Goal: Task Accomplishment & Management: Complete application form

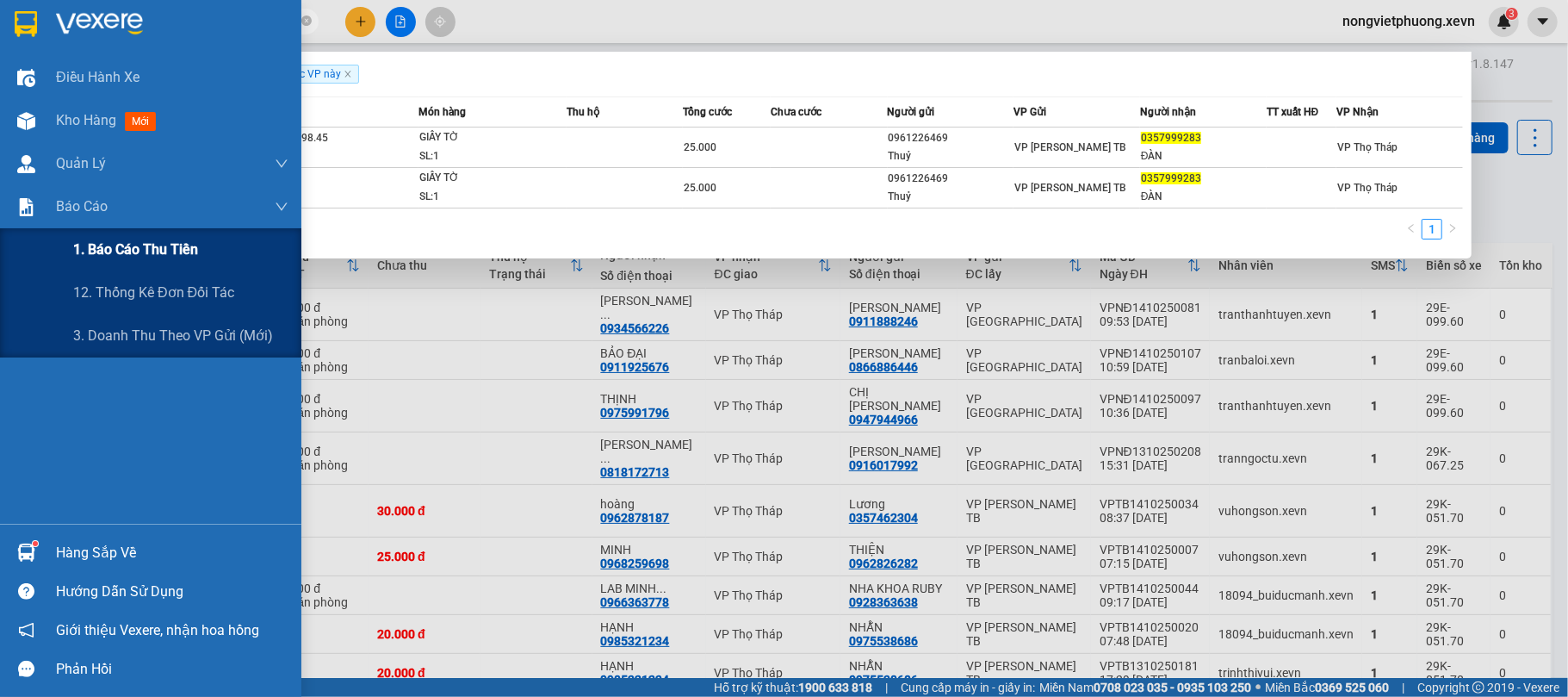
click at [142, 250] on span "1. Báo cáo thu tiền" at bounding box center [135, 249] width 125 height 22
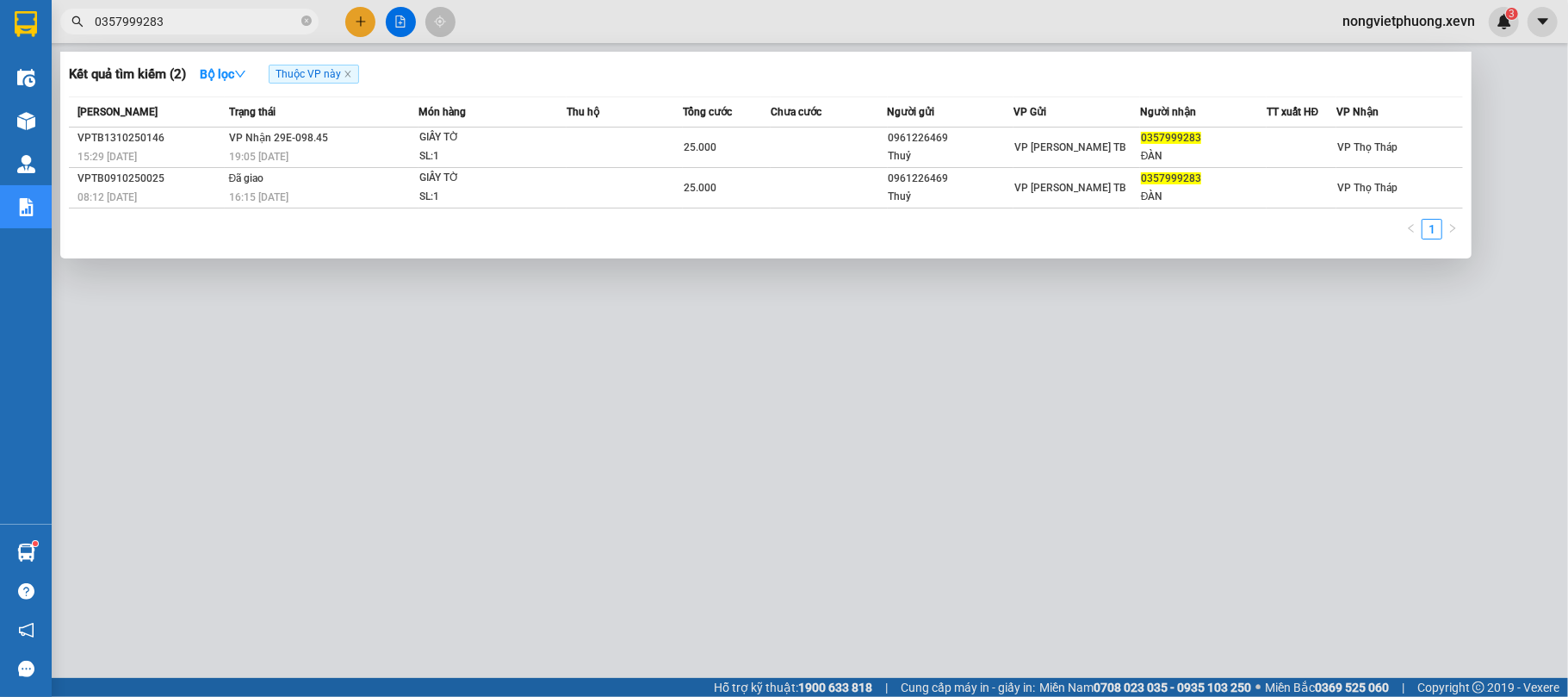
click at [565, 363] on div at bounding box center [784, 348] width 1568 height 697
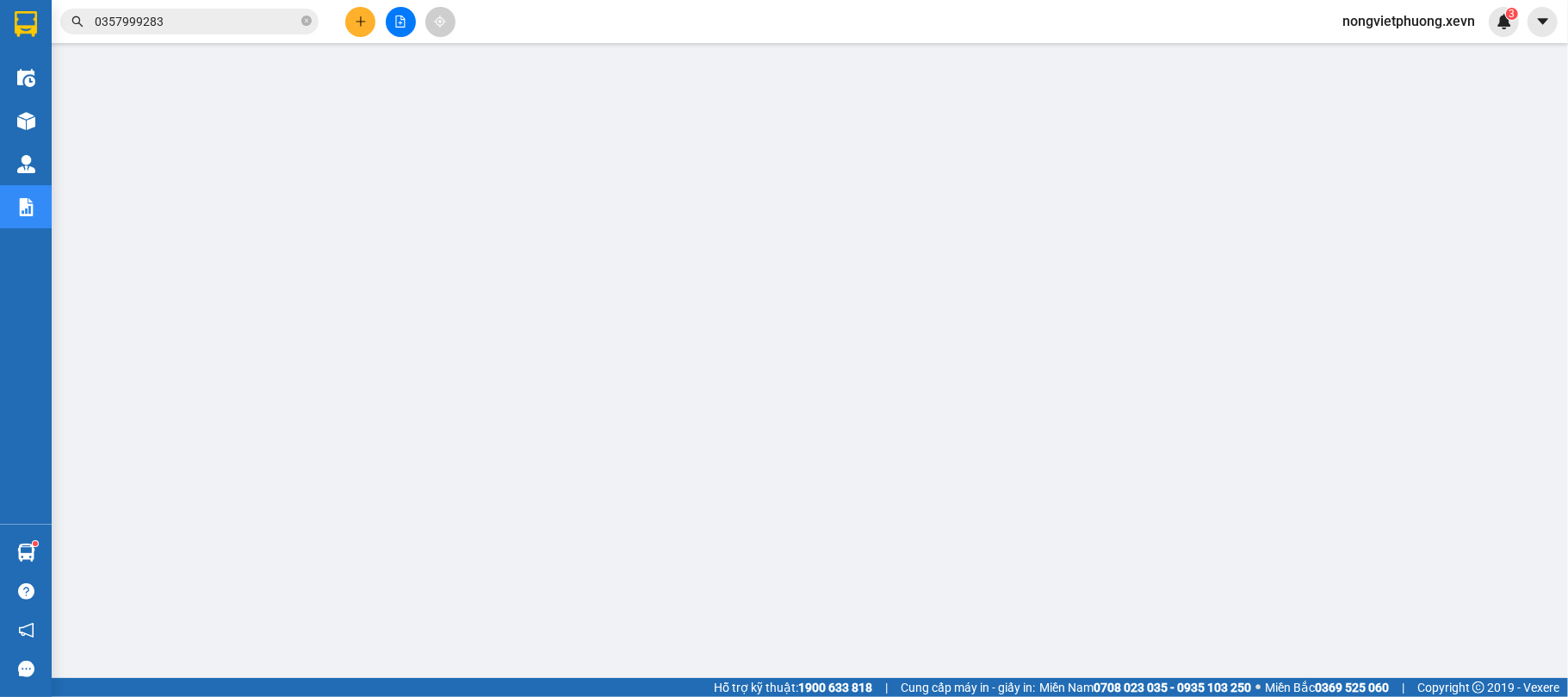
click at [211, 12] on input "0357999283" at bounding box center [196, 22] width 203 height 19
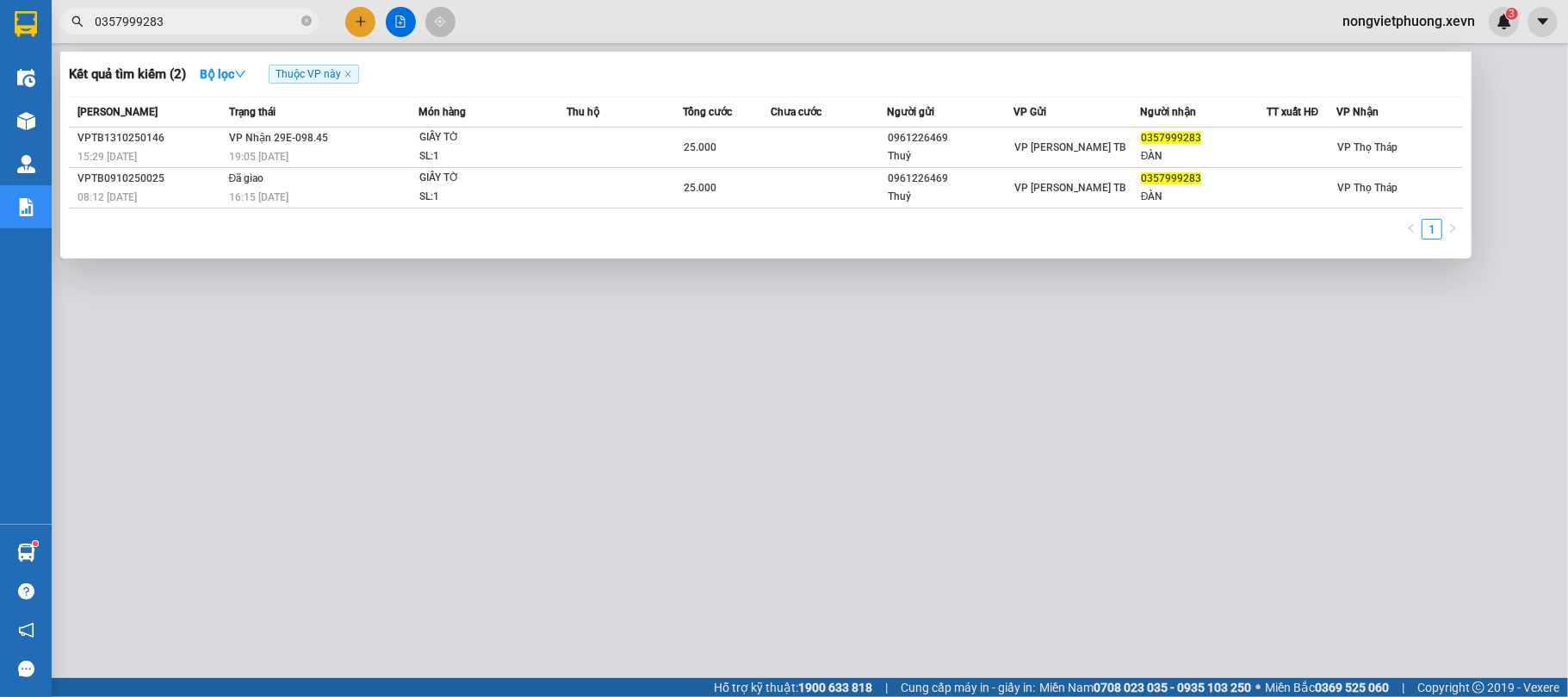
click at [211, 12] on input "0357999283" at bounding box center [196, 22] width 203 height 19
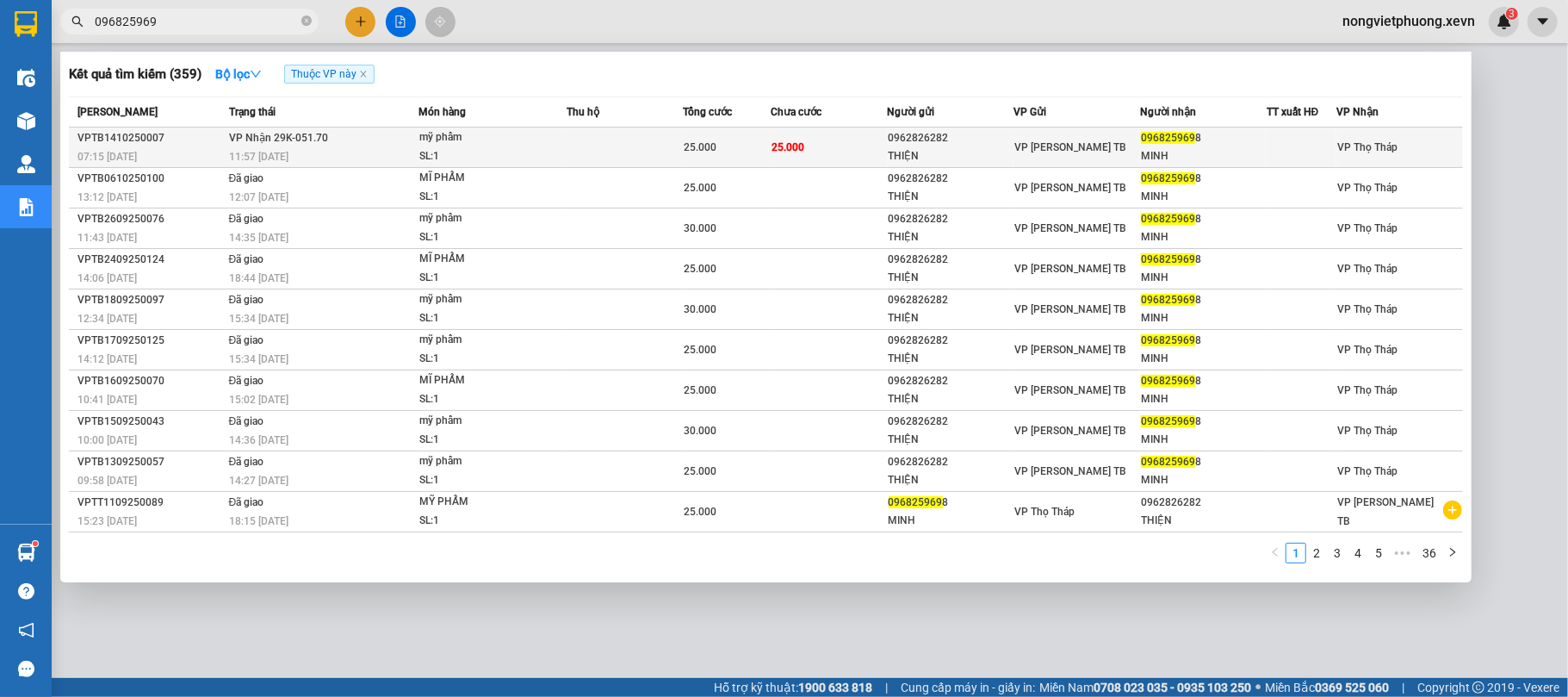
type input "096825969"
click at [1023, 129] on td "VP [PERSON_NAME] TB" at bounding box center [1077, 148] width 127 height 41
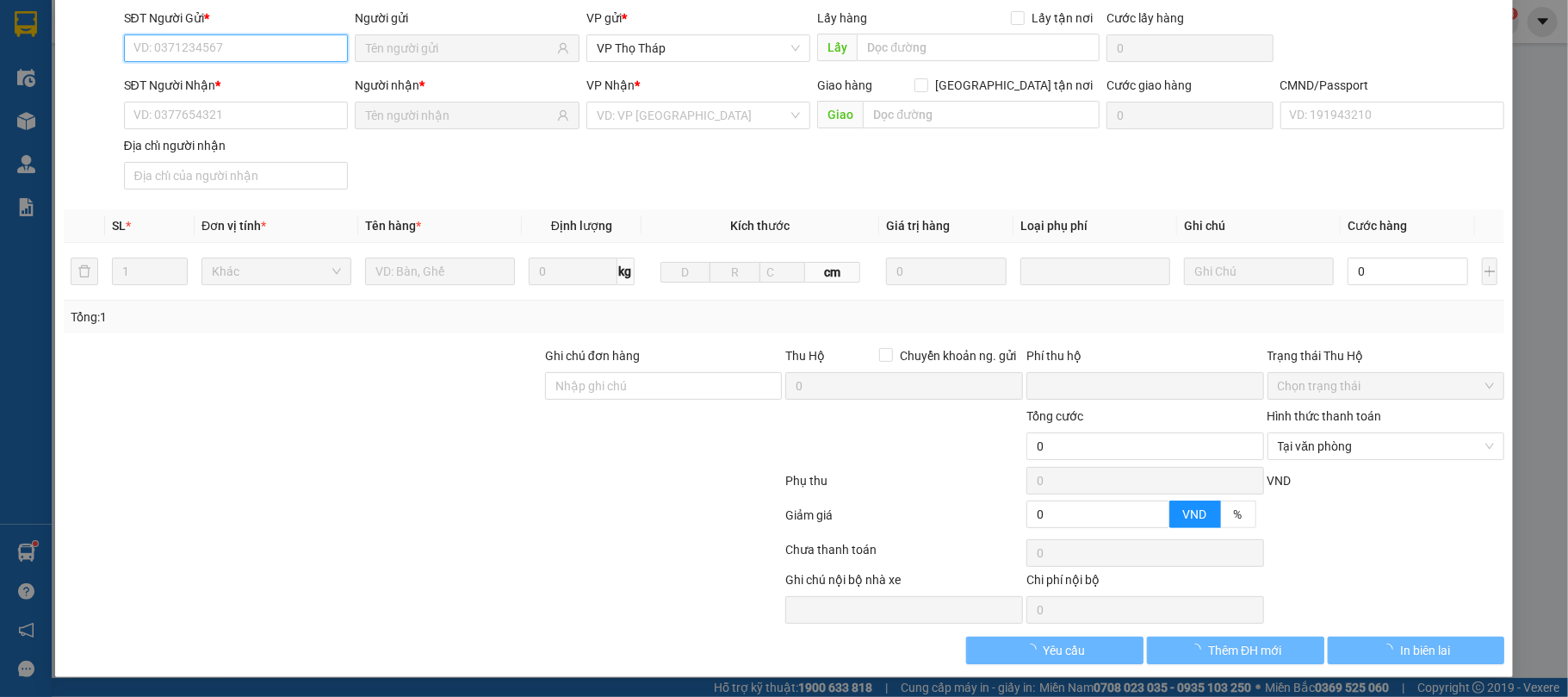
scroll to position [131, 0]
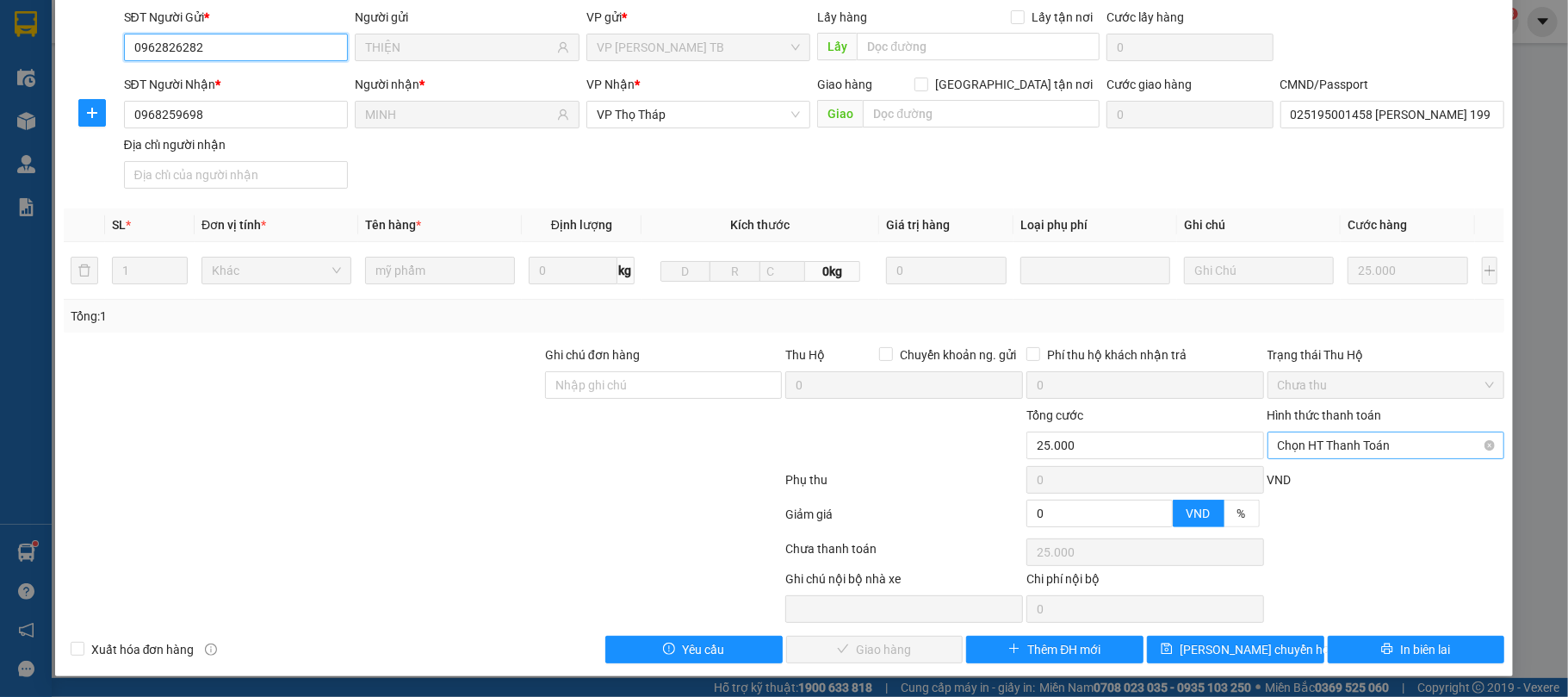
type input "0962826282"
type input "THIỆN"
type input "0968259698"
type input "MINH"
type input "025195001458 [PERSON_NAME] 1995"
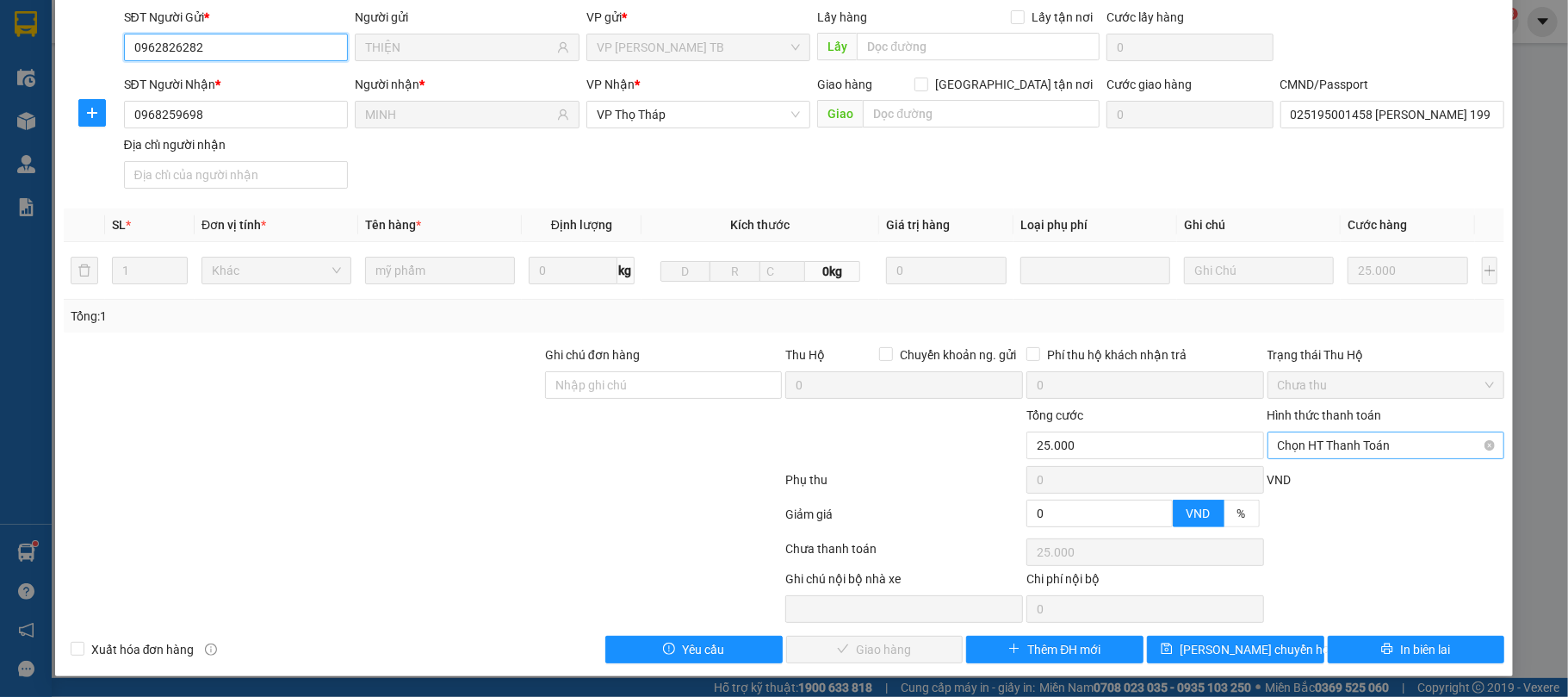
type input "0"
type input "25.000"
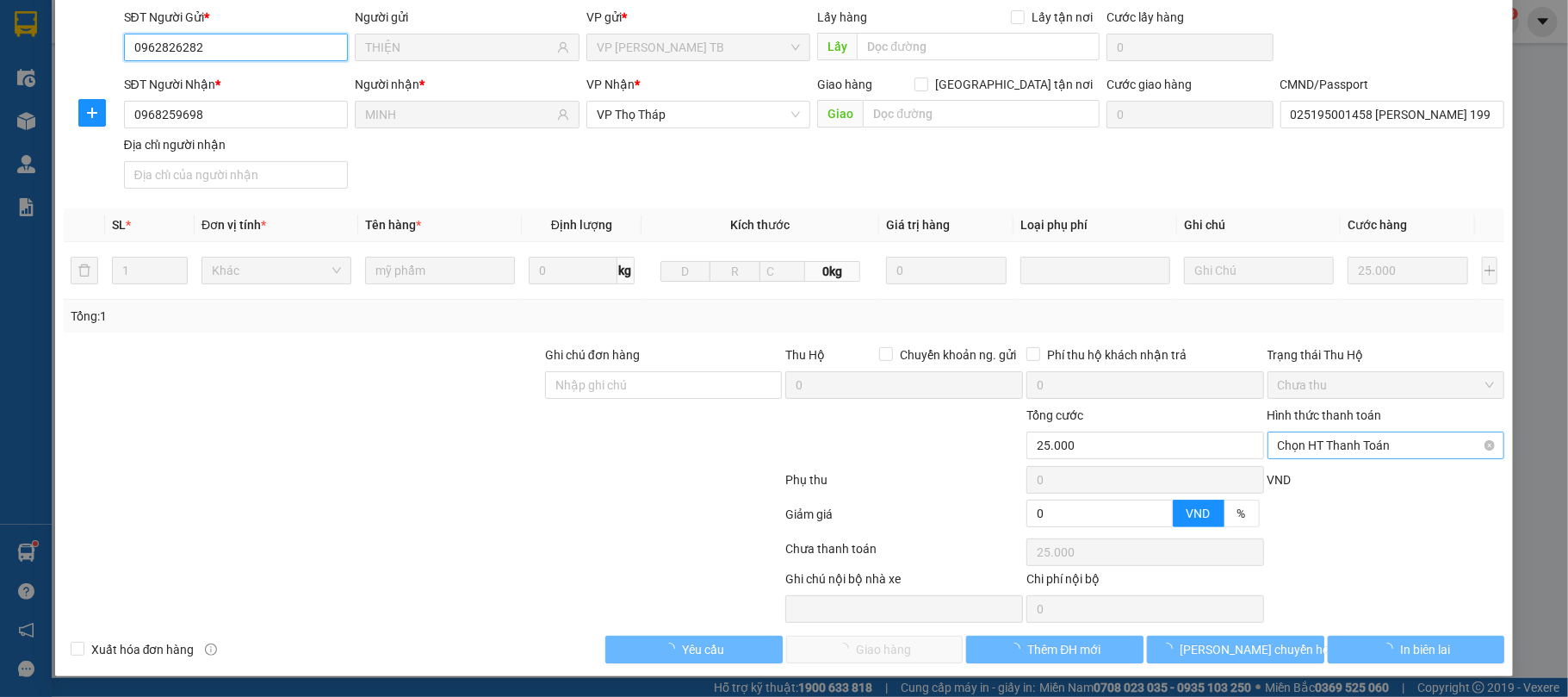
click at [1293, 448] on span "Chọn HT Thanh Toán" at bounding box center [1387, 444] width 217 height 26
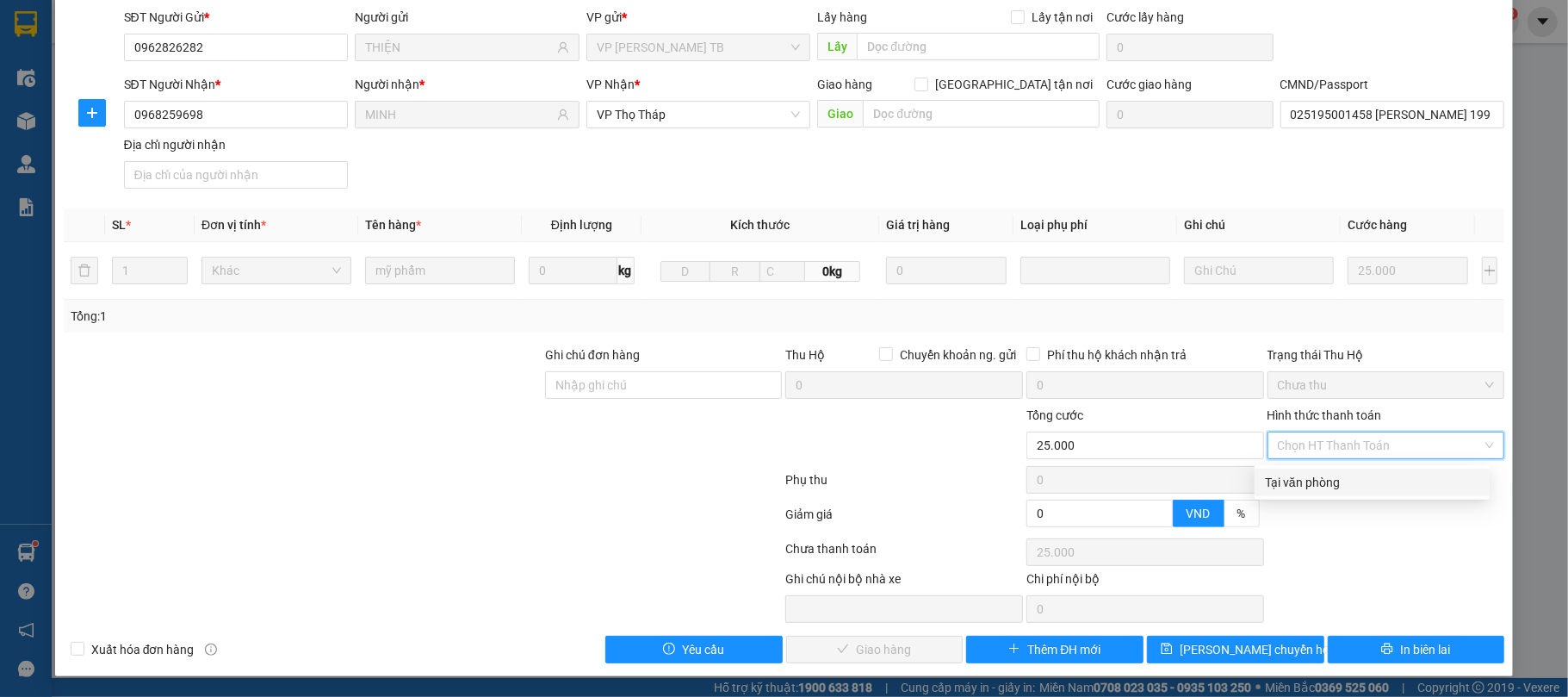
click at [1293, 476] on div "Tại văn phòng" at bounding box center [1371, 482] width 215 height 19
type input "0"
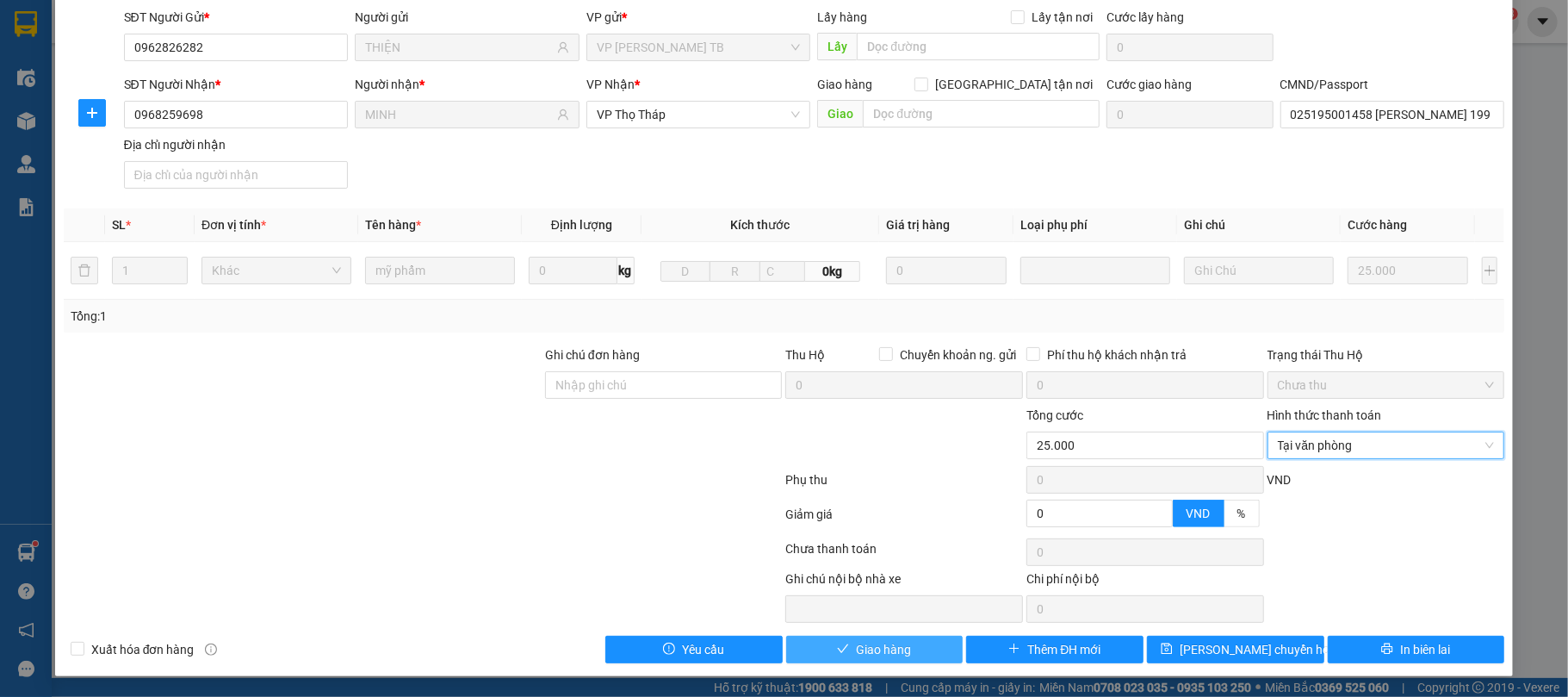
click at [842, 645] on button "Giao hàng" at bounding box center [875, 649] width 178 height 27
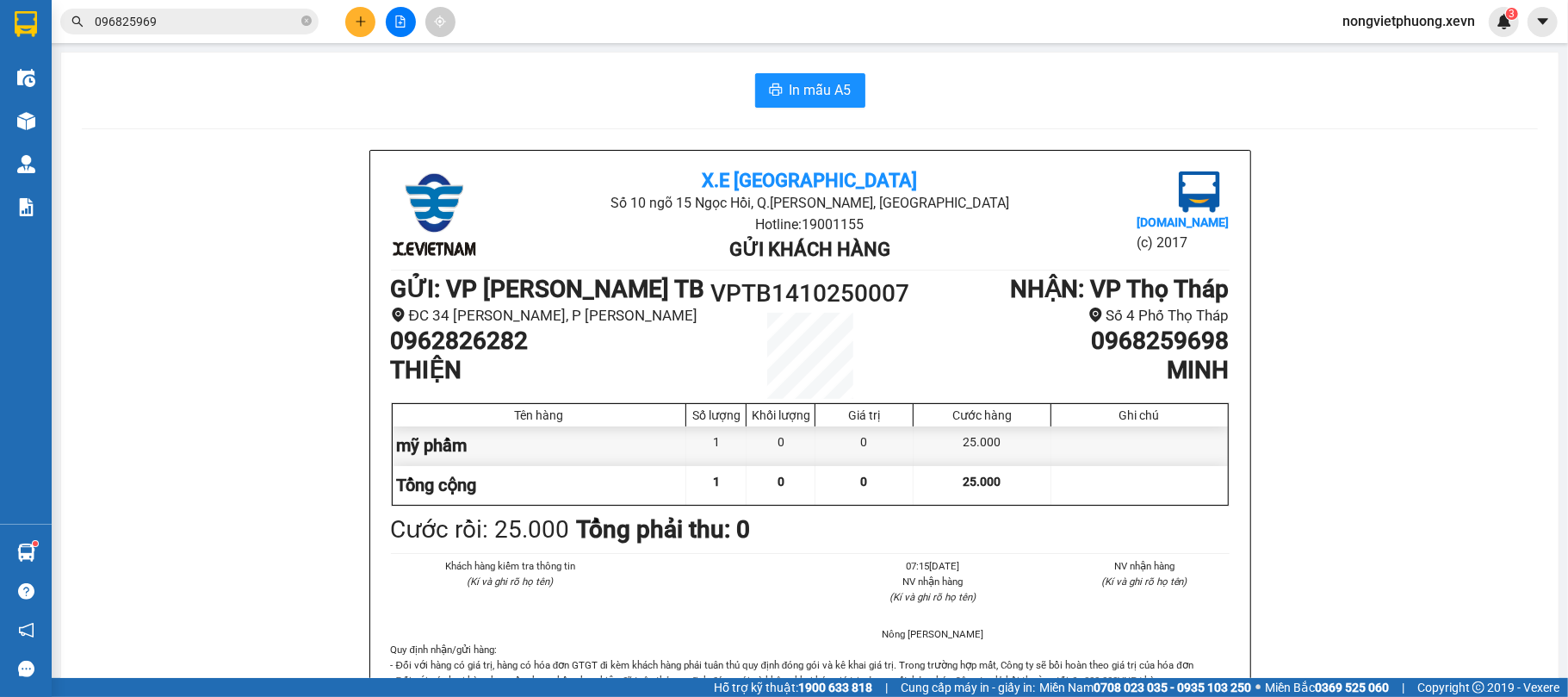
click at [182, 12] on input "096825969" at bounding box center [196, 22] width 203 height 19
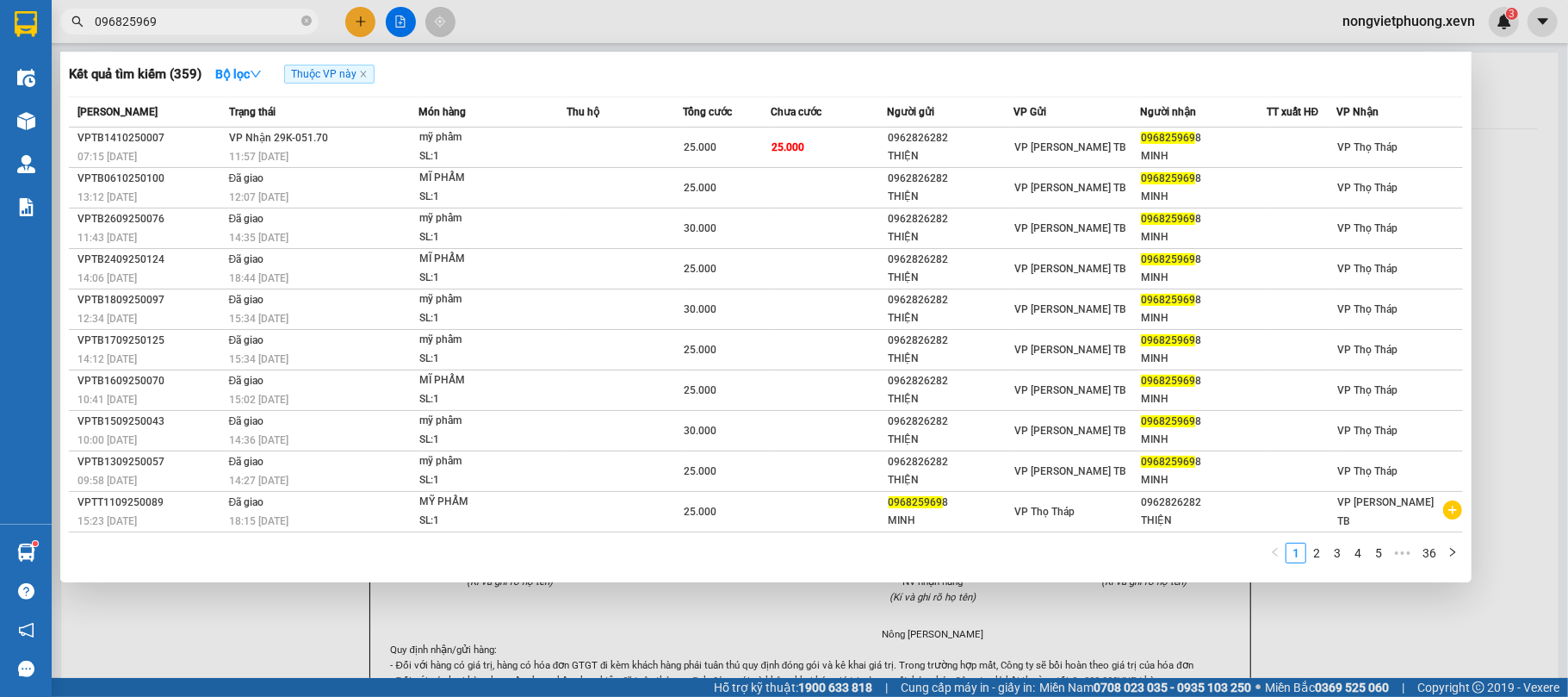
click at [182, 12] on input "096825969" at bounding box center [196, 22] width 203 height 19
click at [1197, 653] on div at bounding box center [784, 348] width 1568 height 697
click at [186, 9] on span "096825969" at bounding box center [189, 21] width 258 height 26
click at [183, 14] on input "096825969" at bounding box center [196, 22] width 203 height 19
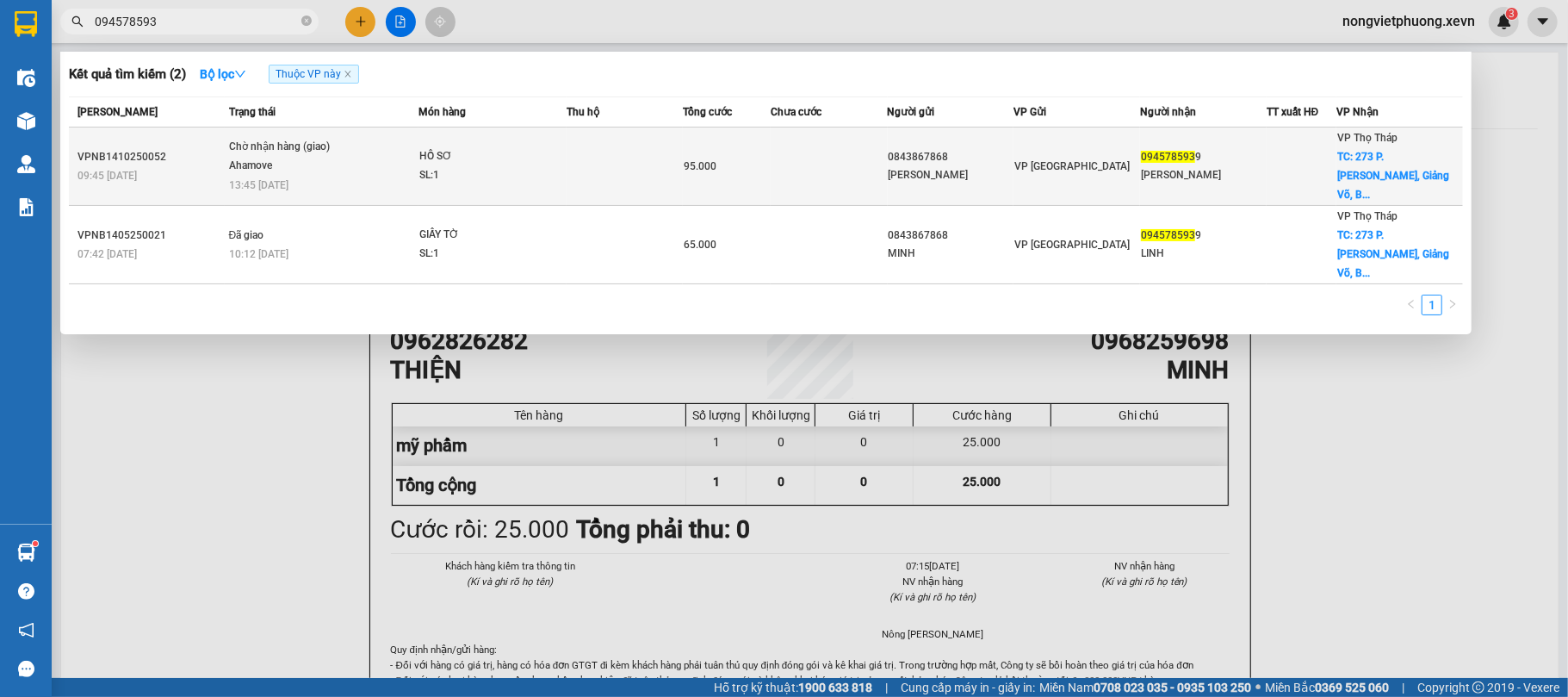
type input "094578593"
click at [890, 167] on div "[PERSON_NAME]" at bounding box center [951, 175] width 125 height 18
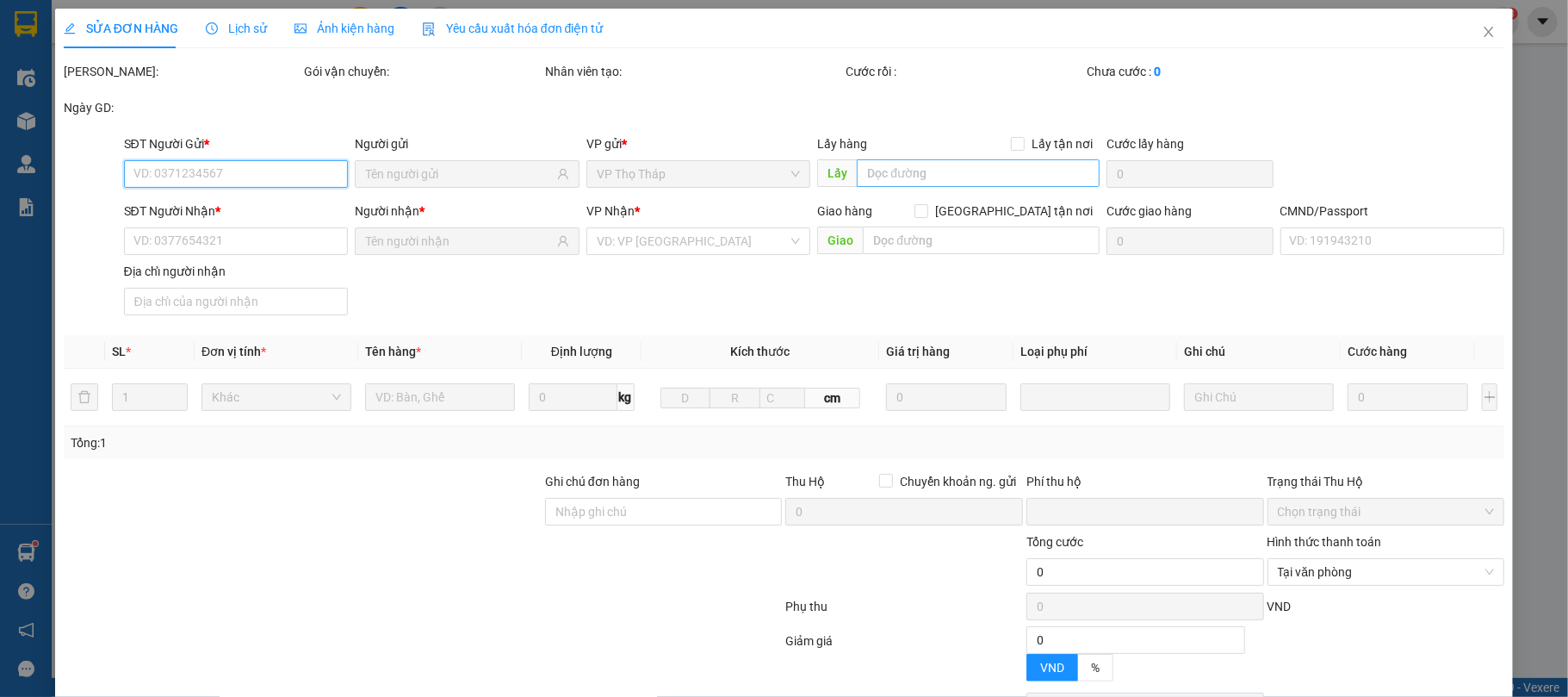
type input "0843867868"
type input "[PERSON_NAME]"
type input "0945785939"
type input "[PERSON_NAME]"
checkbox input "true"
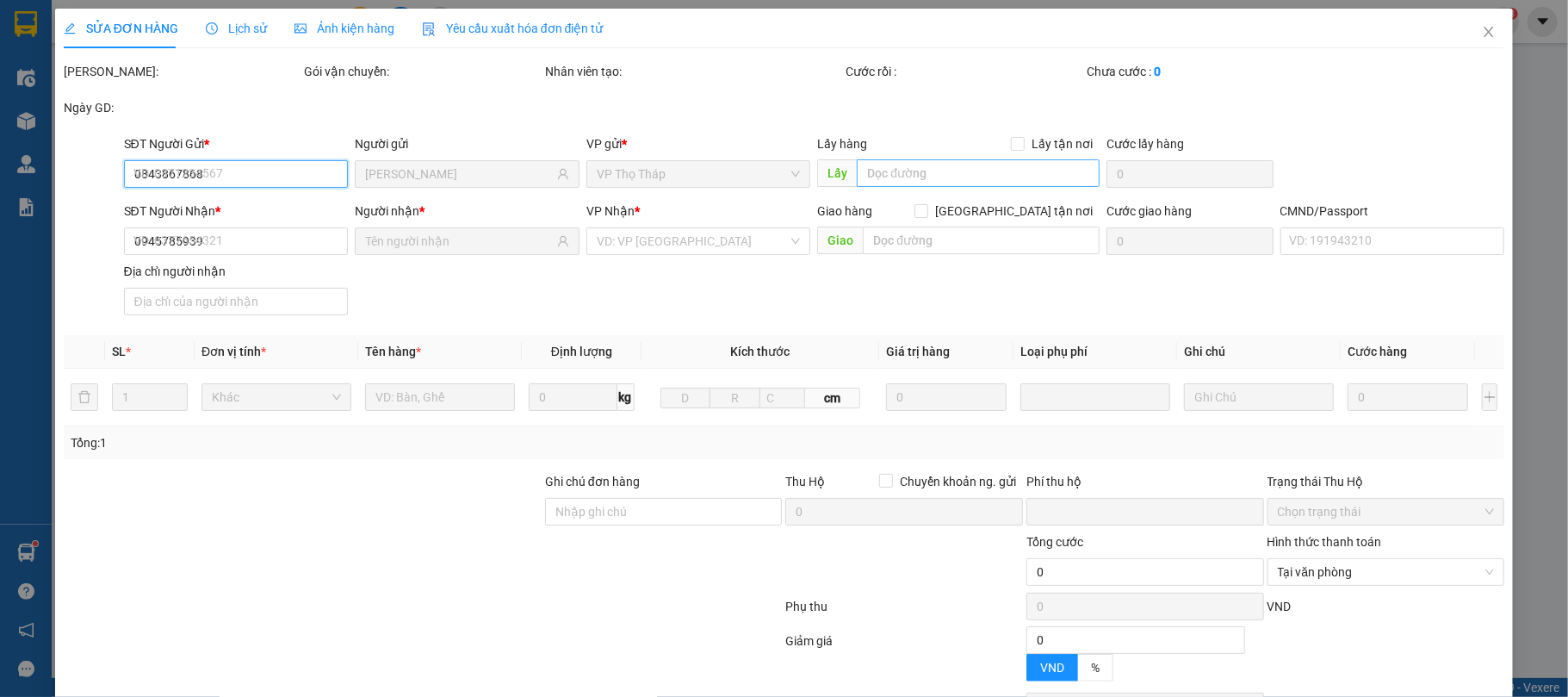
type input "273 P. Kim Mã, Giảng Võ, [GEOGRAPHIC_DATA], [GEOGRAPHIC_DATA]"
type input "70.000"
type input "1"
type input "0"
type input "95.000"
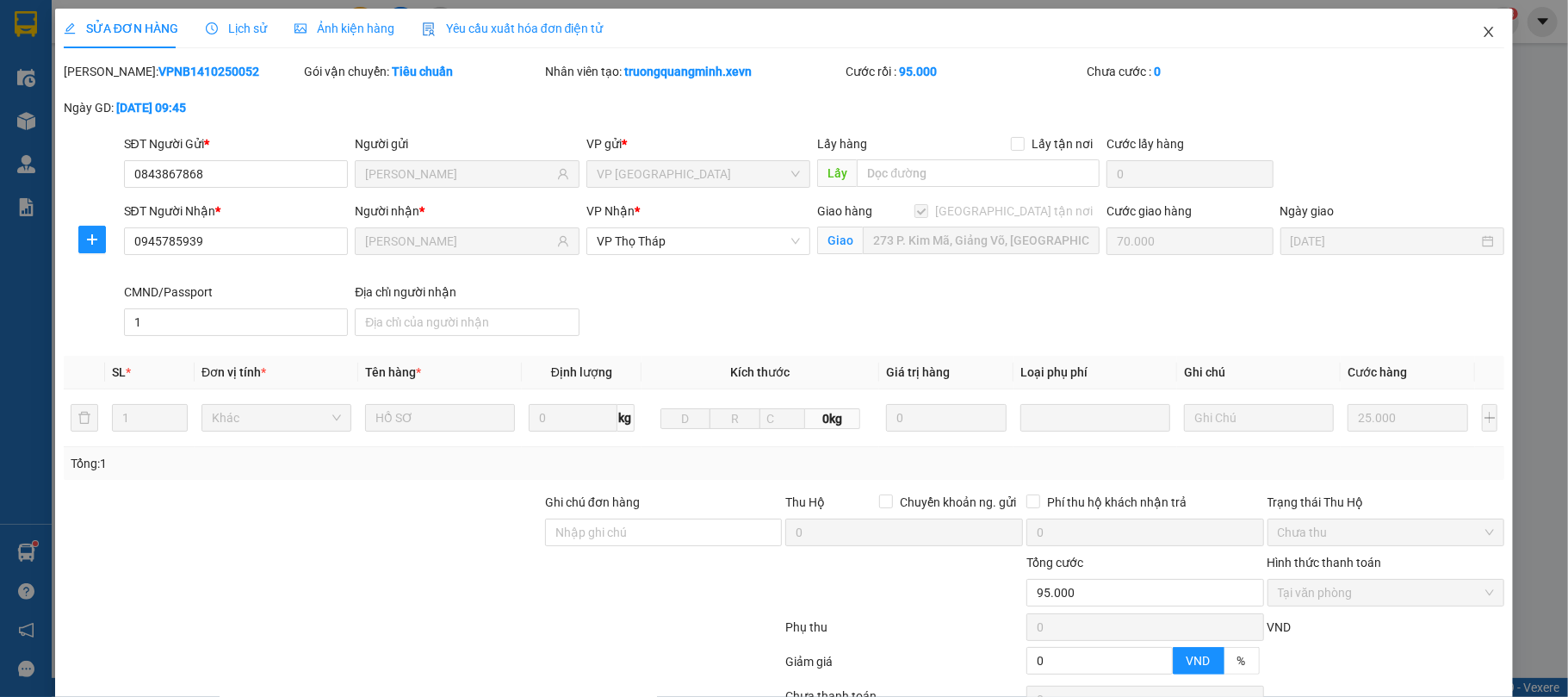
click at [1482, 26] on icon "close" at bounding box center [1489, 31] width 14 height 14
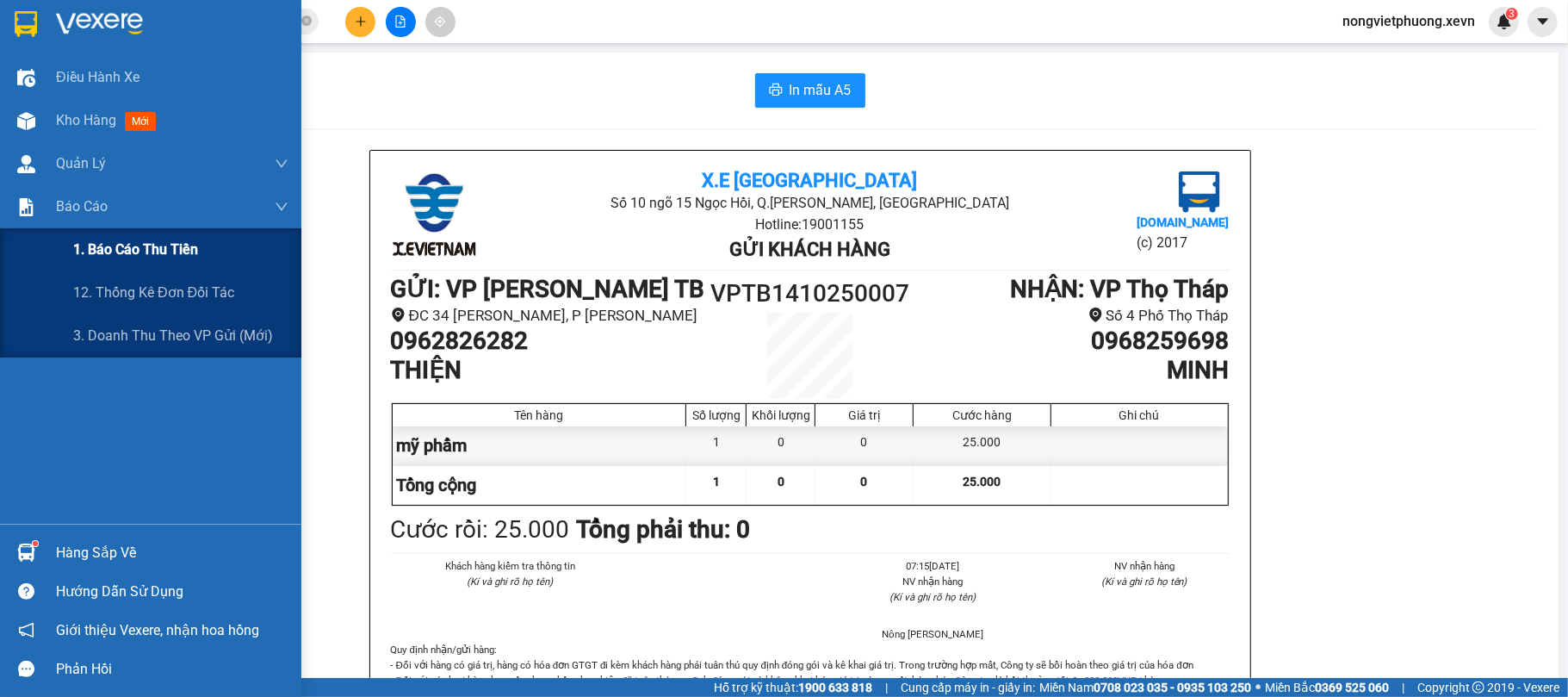
click at [160, 263] on div "1. Báo cáo thu tiền" at bounding box center [181, 250] width 215 height 44
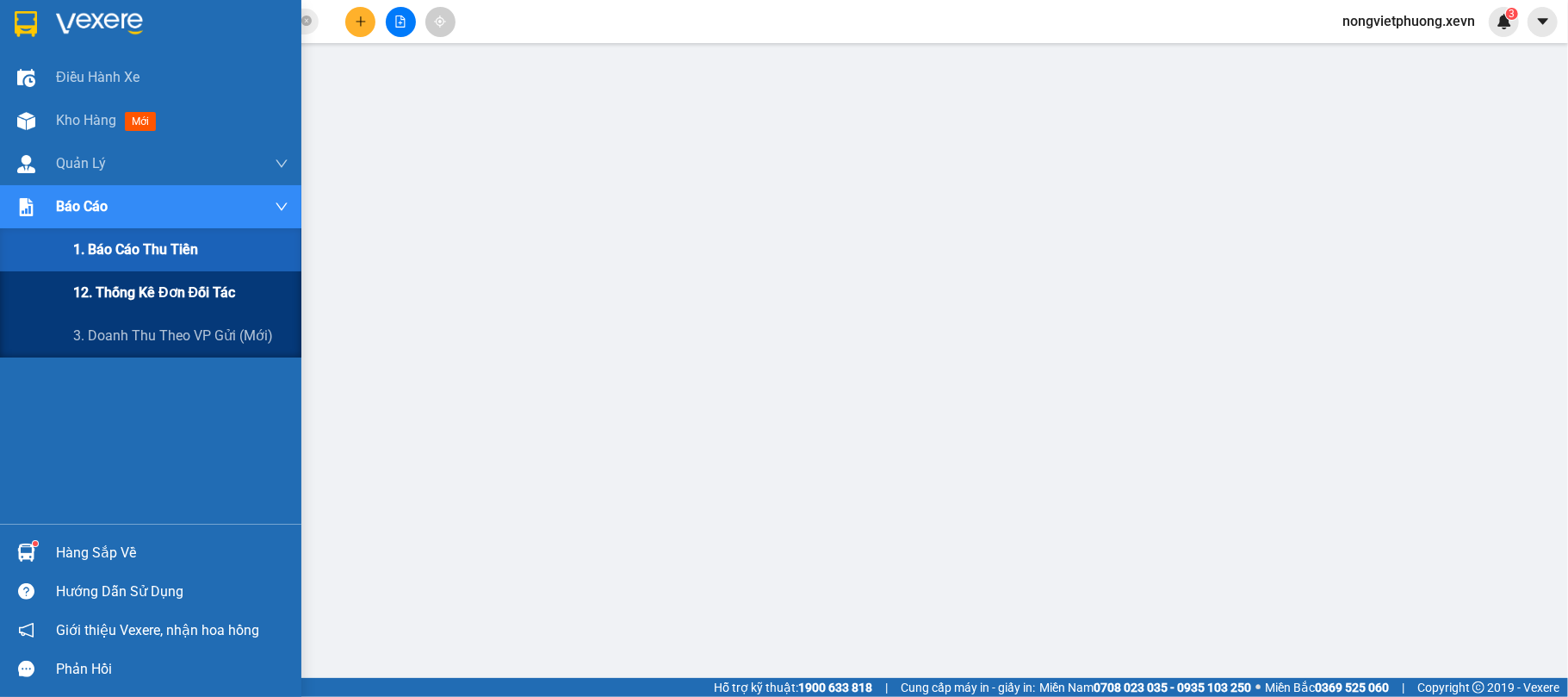
click at [50, 287] on div "12. Thống kê đơn đối tác" at bounding box center [150, 293] width 302 height 44
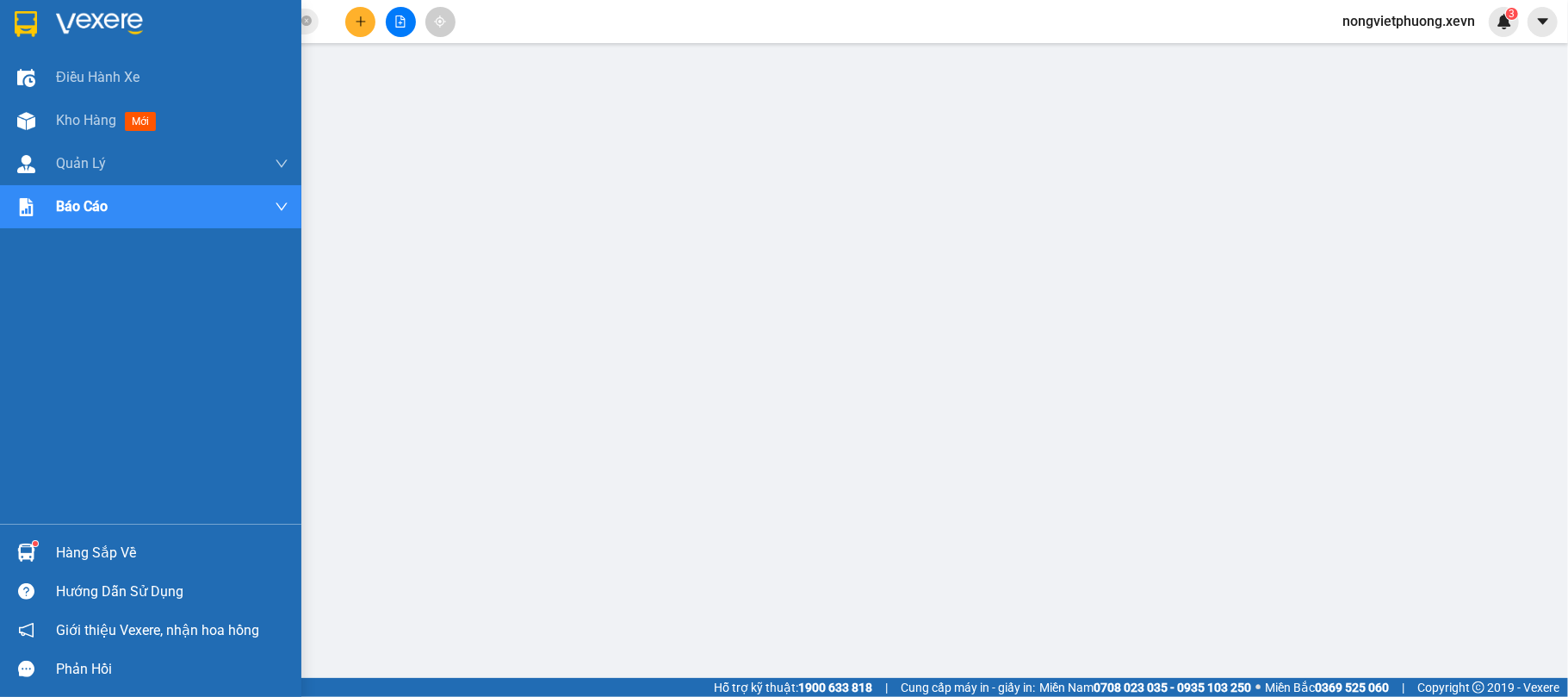
click at [84, 0] on div at bounding box center [150, 27] width 302 height 56
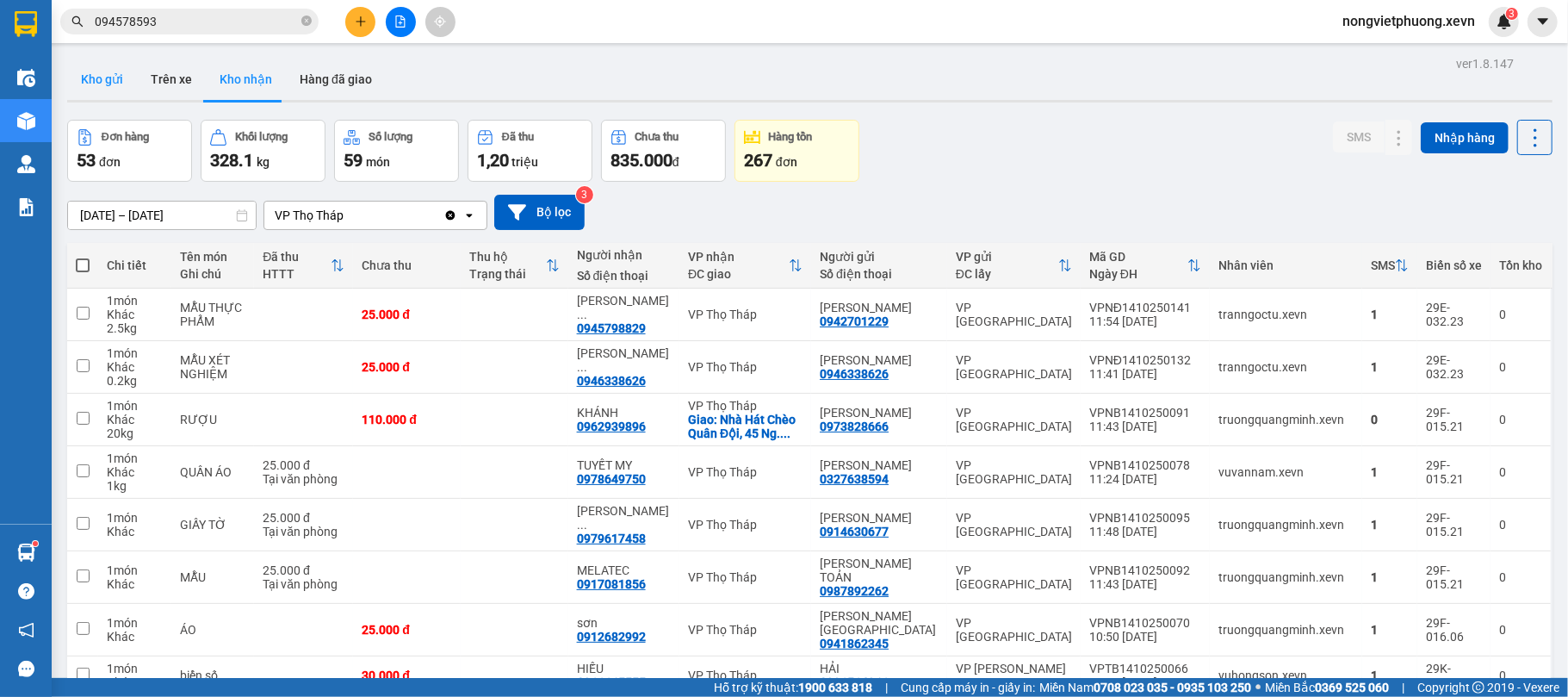
click at [119, 83] on button "Kho gửi" at bounding box center [102, 79] width 70 height 42
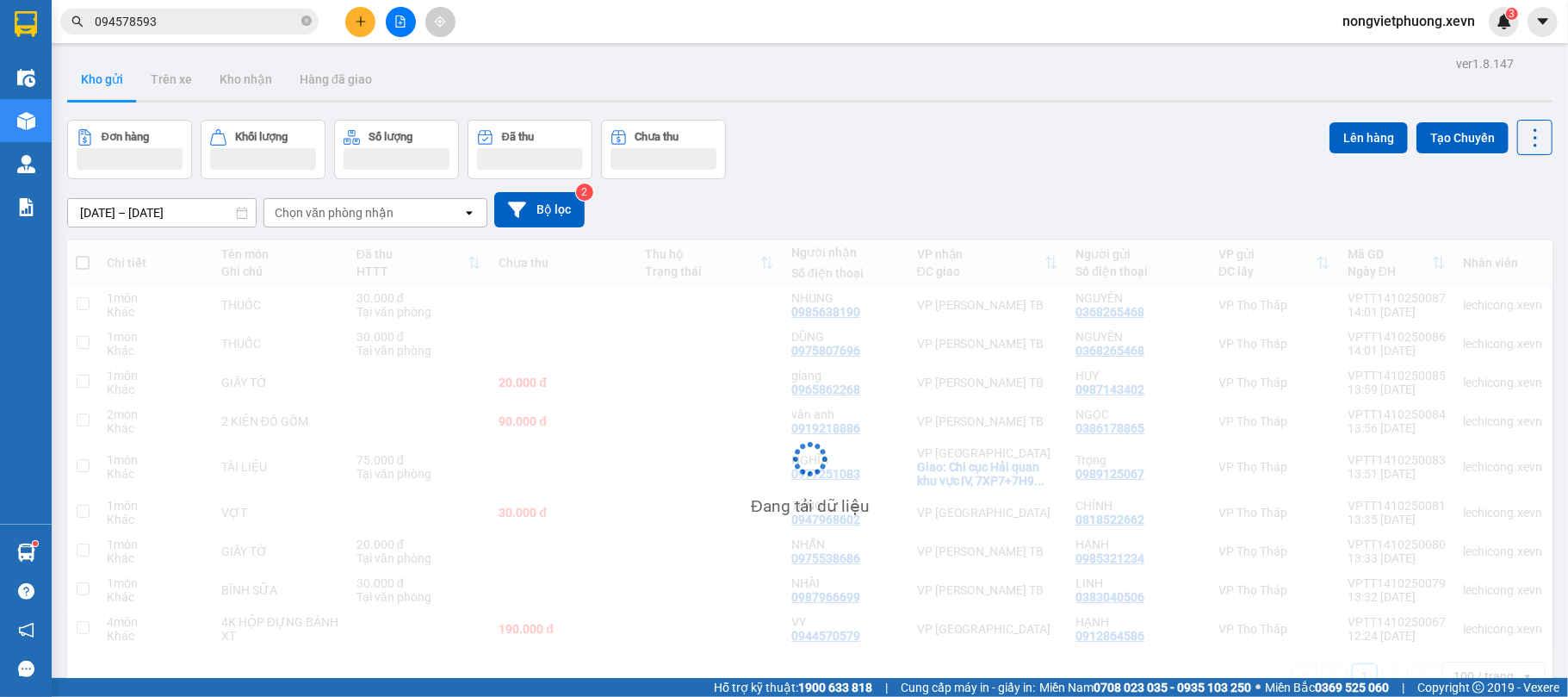
click at [332, 218] on div "Chọn văn phòng nhận" at bounding box center [335, 213] width 119 height 17
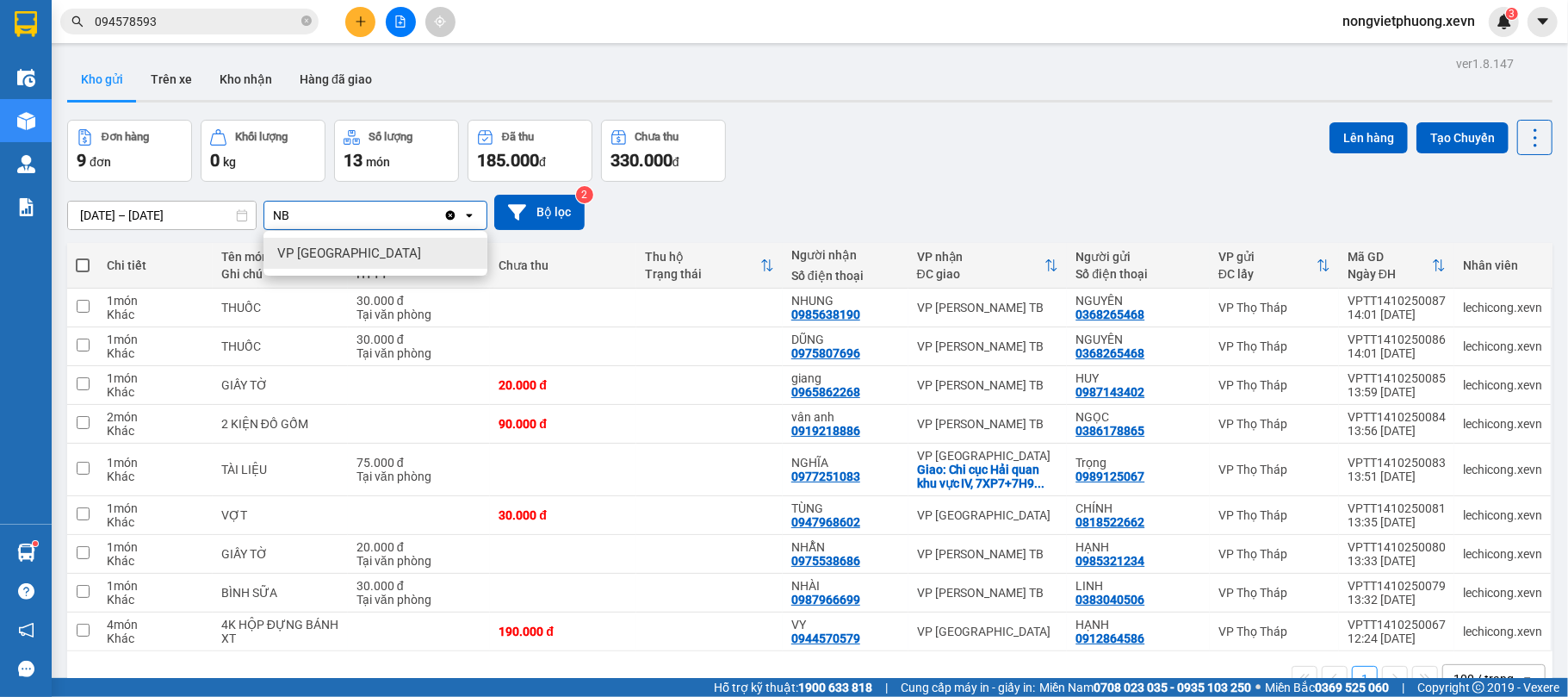
type input "NB"
click at [373, 253] on div "VP [GEOGRAPHIC_DATA]" at bounding box center [375, 253] width 224 height 31
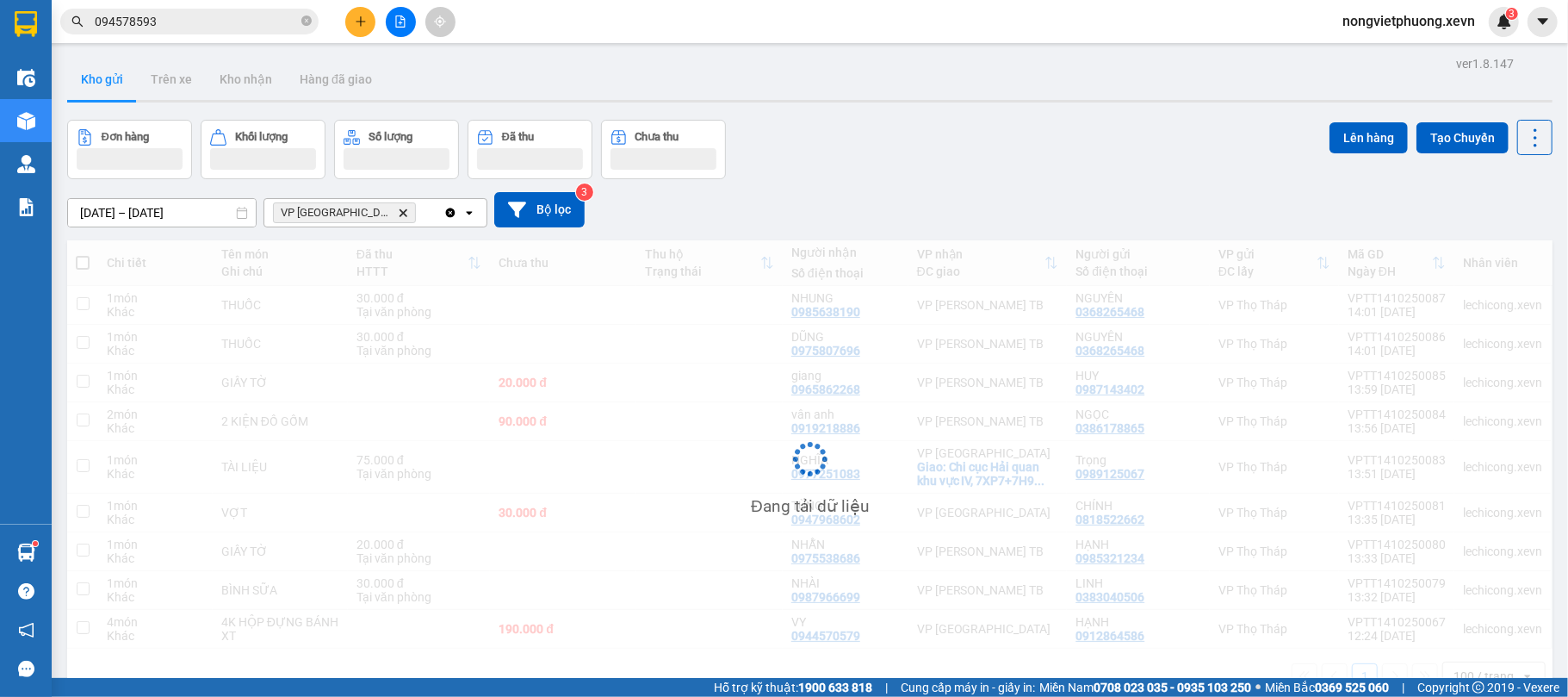
click at [906, 173] on div "Đơn hàng Khối lượng Số lượng Đã thu Chưa thu Lên hàng Tạo Chuyến" at bounding box center [809, 149] width 1485 height 60
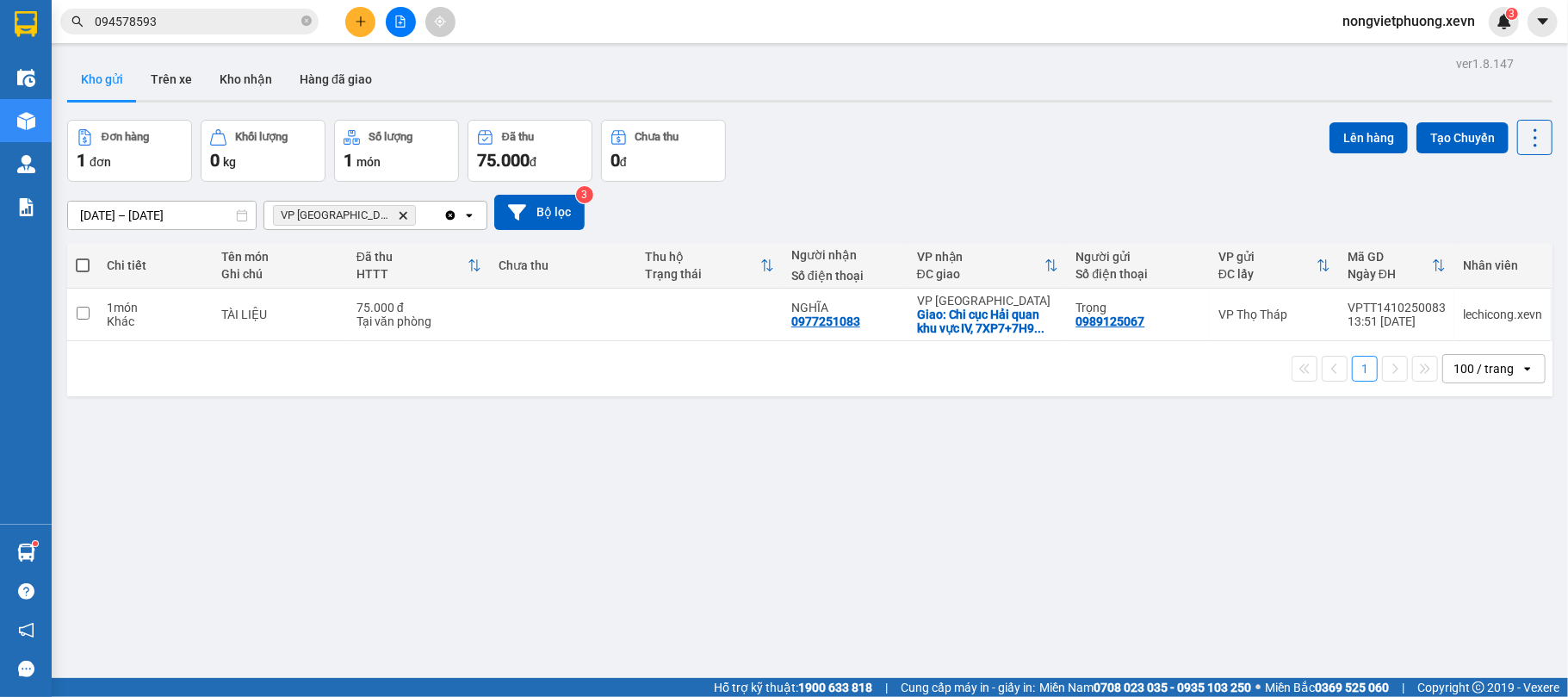
click at [896, 427] on div "ver 1.8.147 Kho gửi Trên xe Kho nhận Hàng đã giao Đơn hàng 1 đơn Khối lượng 0 k…" at bounding box center [810, 400] width 1499 height 697
click at [356, 222] on span "VP Ninh Bình Delete" at bounding box center [344, 216] width 143 height 21
click at [400, 216] on icon "VP Ninh Bình, close by backspace" at bounding box center [404, 215] width 8 height 8
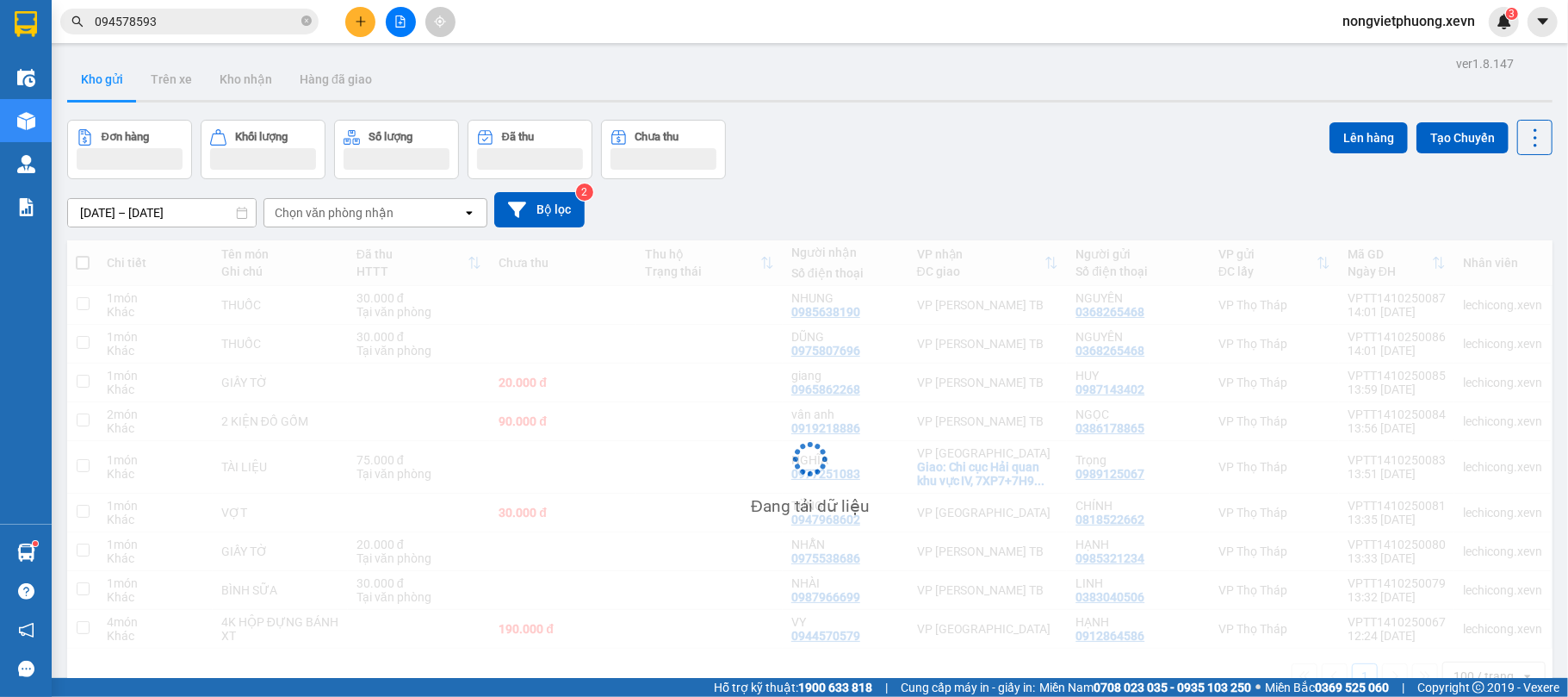
click at [927, 194] on div "[DATE] – [DATE] Press the down arrow key to interact with the calendar and sele…" at bounding box center [809, 209] width 1485 height 35
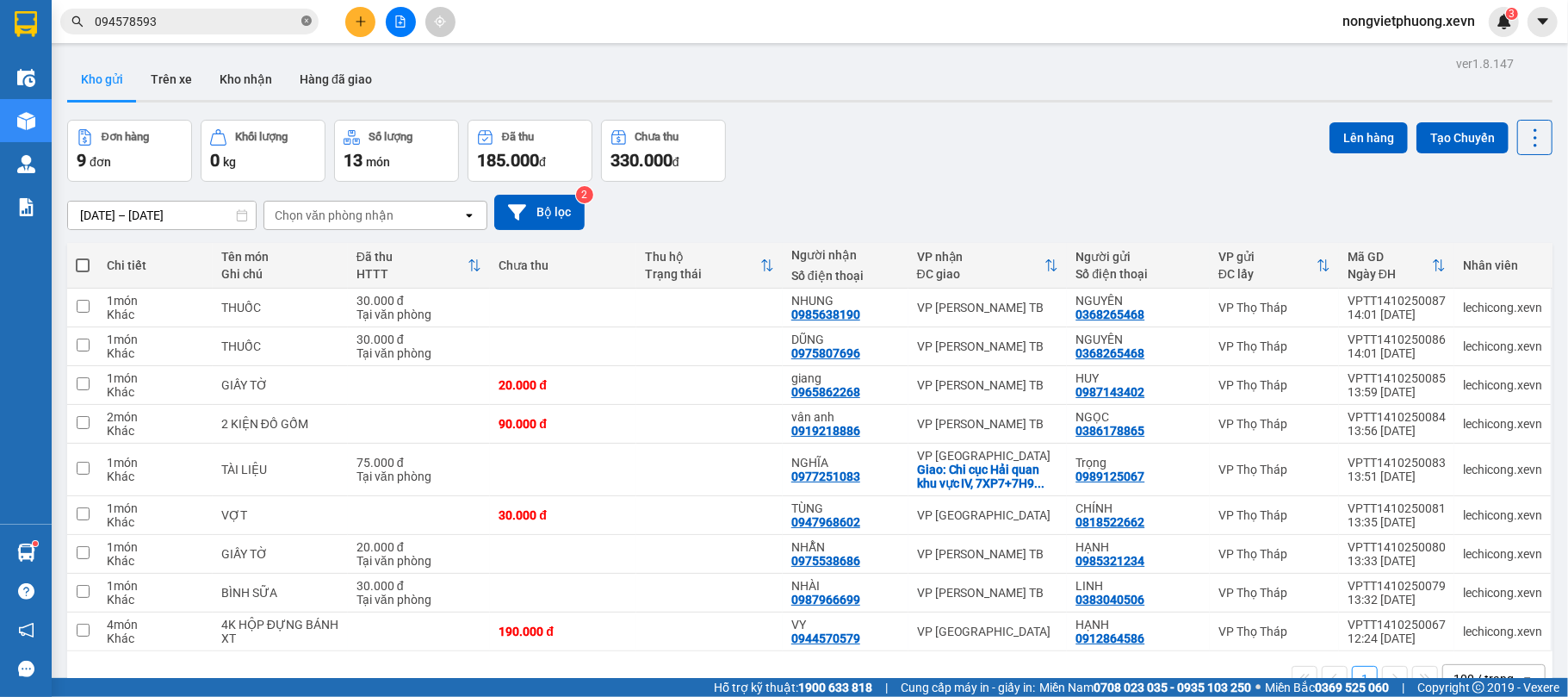
click at [306, 22] on icon "close-circle" at bounding box center [306, 20] width 10 height 10
click at [199, 25] on input "text" at bounding box center [196, 22] width 203 height 19
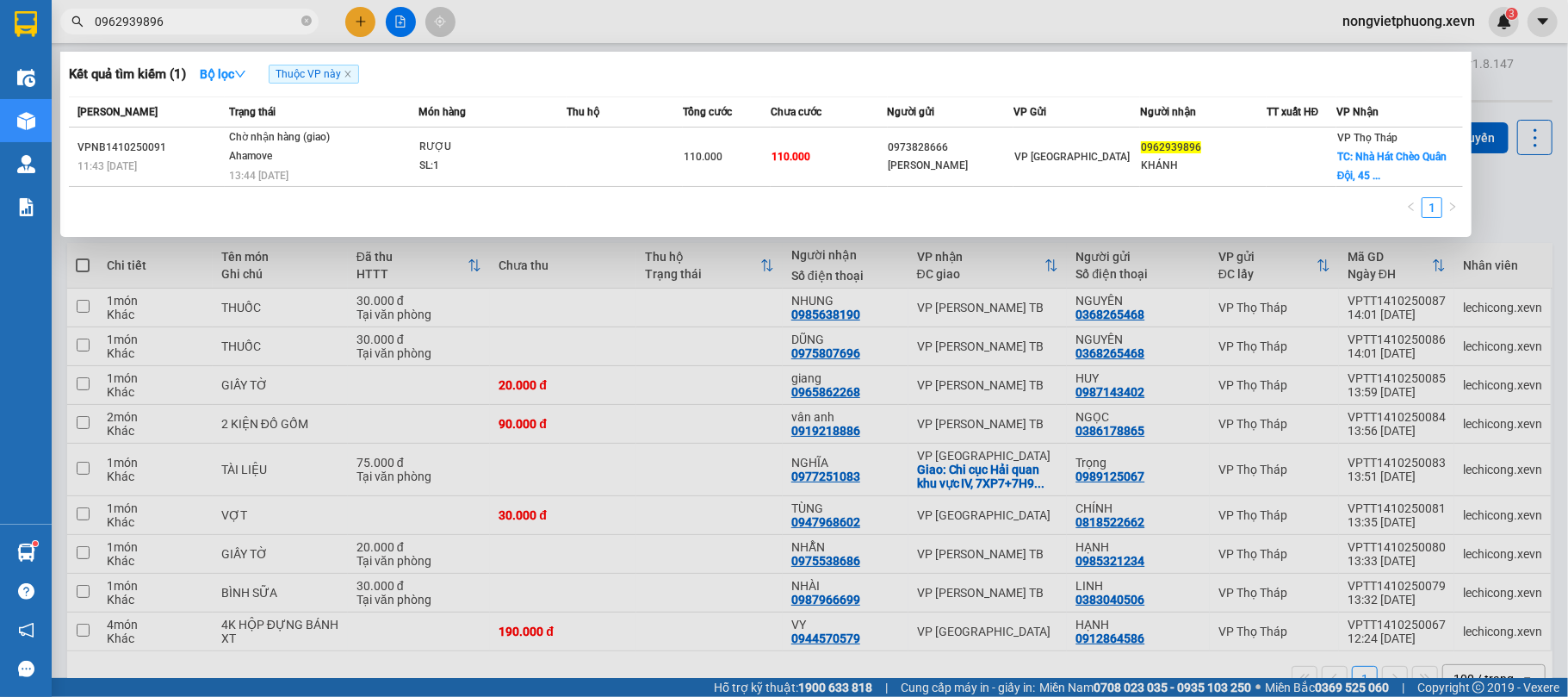
type input "0962939896"
